Goal: Book appointment/travel/reservation

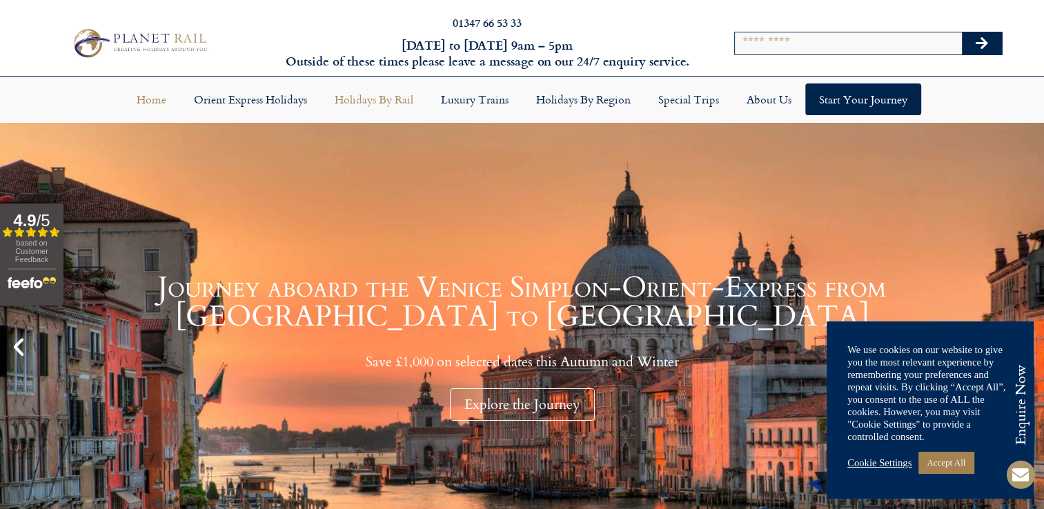
click at [390, 103] on link "Holidays by Rail" at bounding box center [374, 99] width 106 height 32
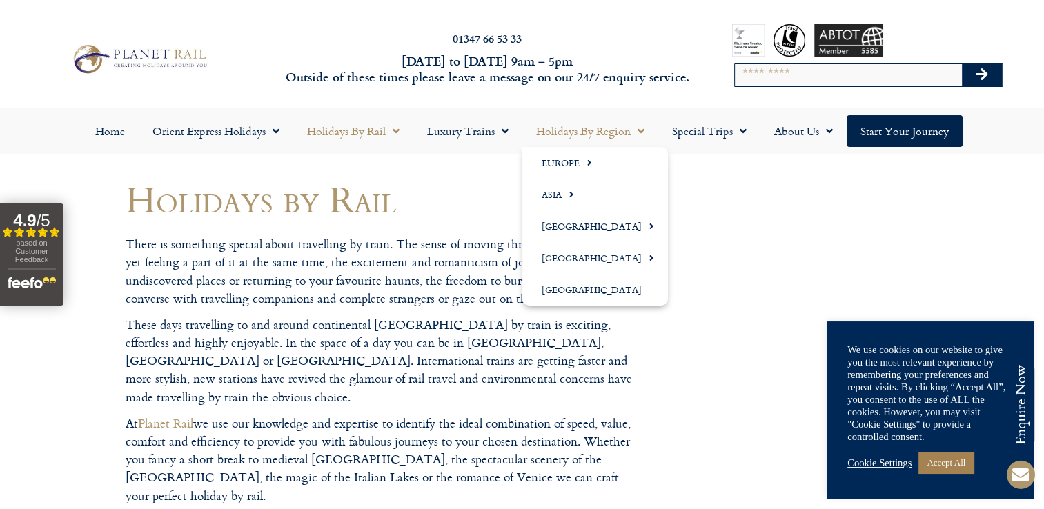
click at [587, 134] on link "Holidays by Region" at bounding box center [590, 131] width 136 height 32
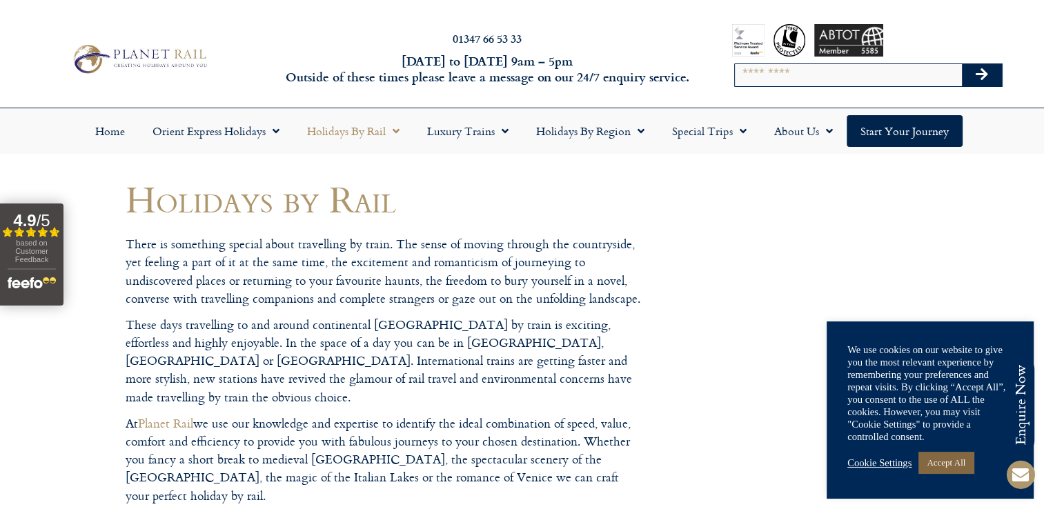
click at [973, 462] on link "Accept All" at bounding box center [945, 462] width 55 height 21
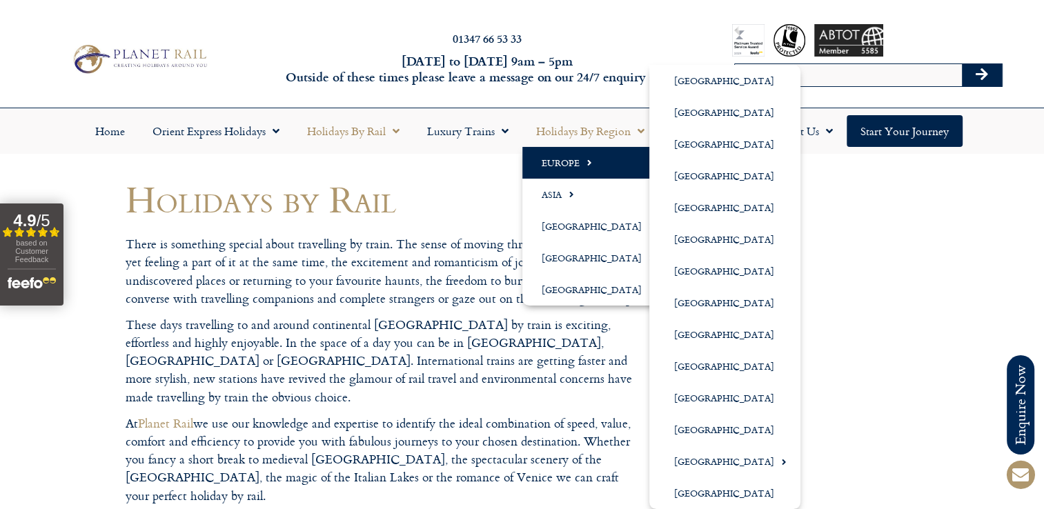
click at [575, 163] on link "Europe" at bounding box center [595, 163] width 146 height 32
click at [712, 488] on link "[GEOGRAPHIC_DATA]" at bounding box center [724, 493] width 151 height 32
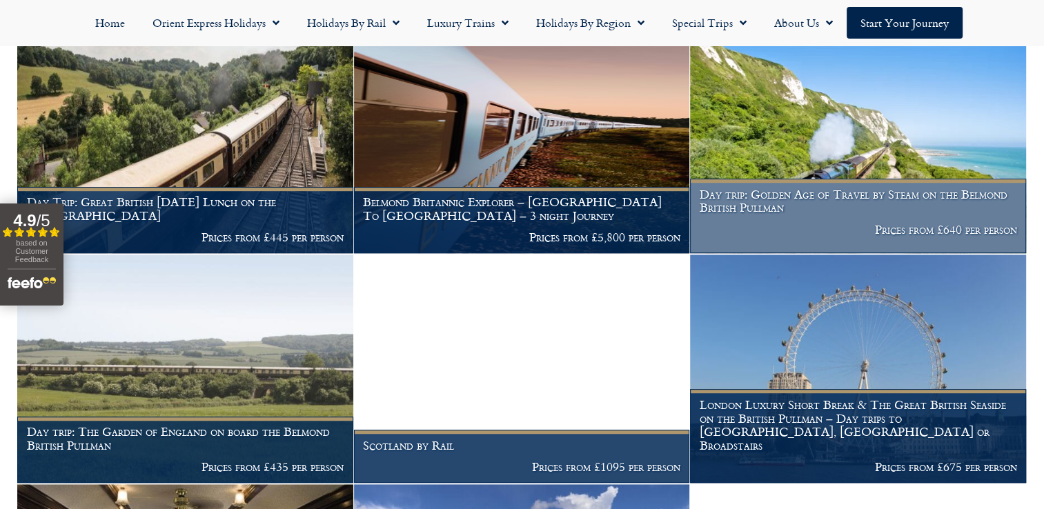
scroll to position [844, 0]
